Goal: Task Accomplishment & Management: Use online tool/utility

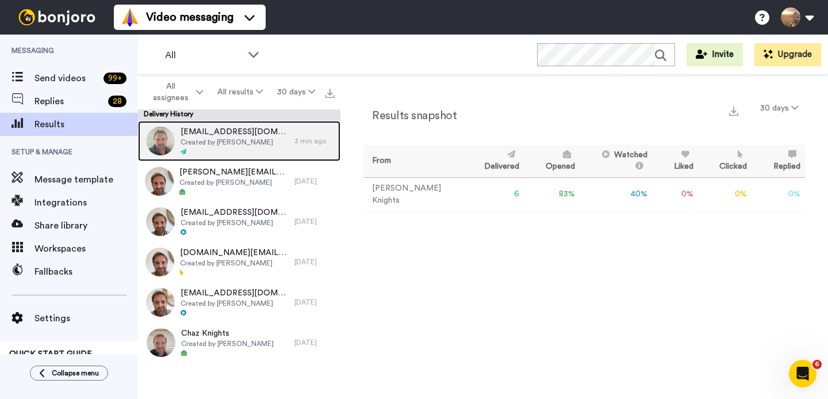
click at [228, 143] on span "Created by [PERSON_NAME]" at bounding box center [235, 141] width 108 height 9
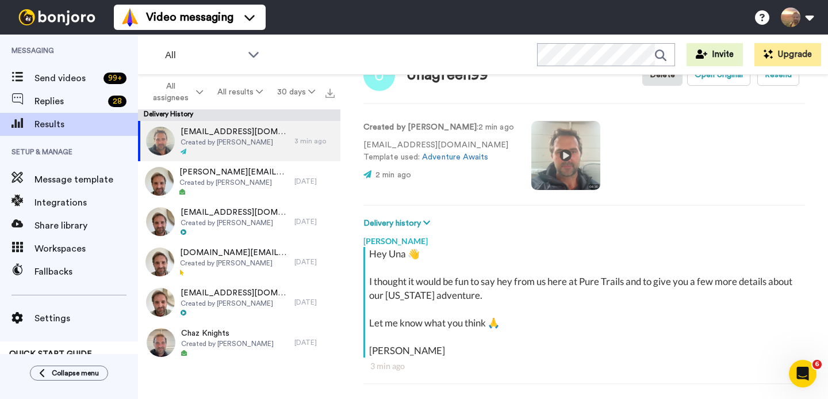
scroll to position [11, 0]
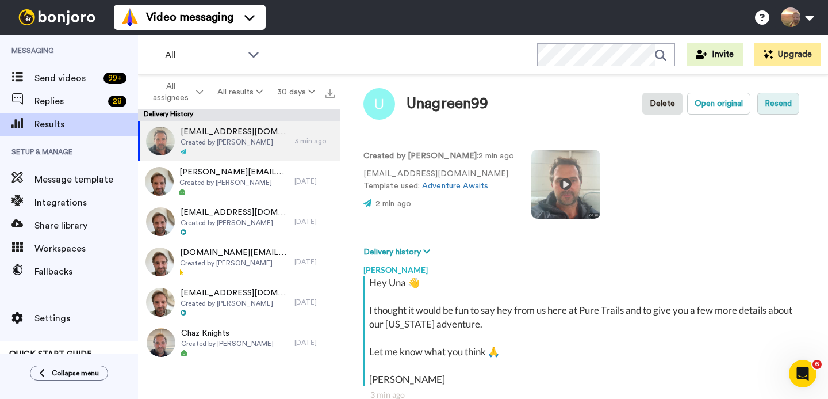
click at [768, 104] on button "Resend" at bounding box center [778, 104] width 42 height 22
type textarea "x"
